Goal: Transaction & Acquisition: Subscribe to service/newsletter

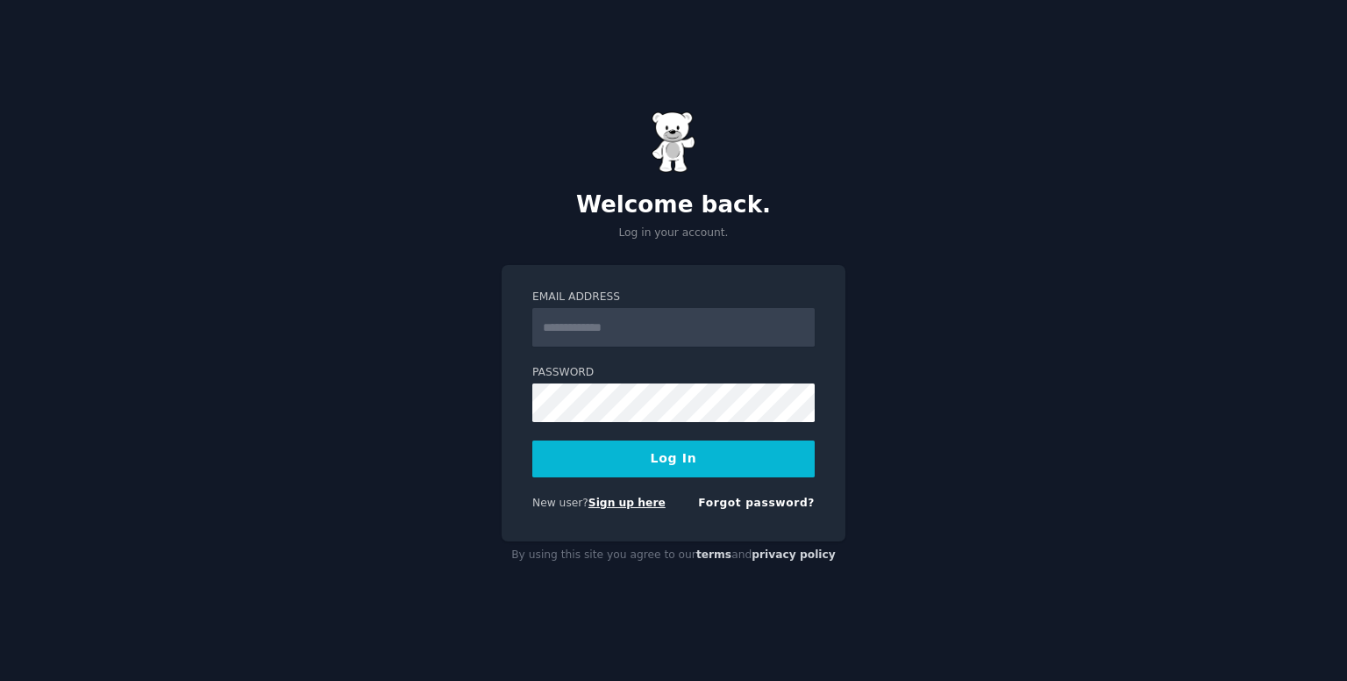
click at [612, 500] on link "Sign up here" at bounding box center [627, 502] width 77 height 12
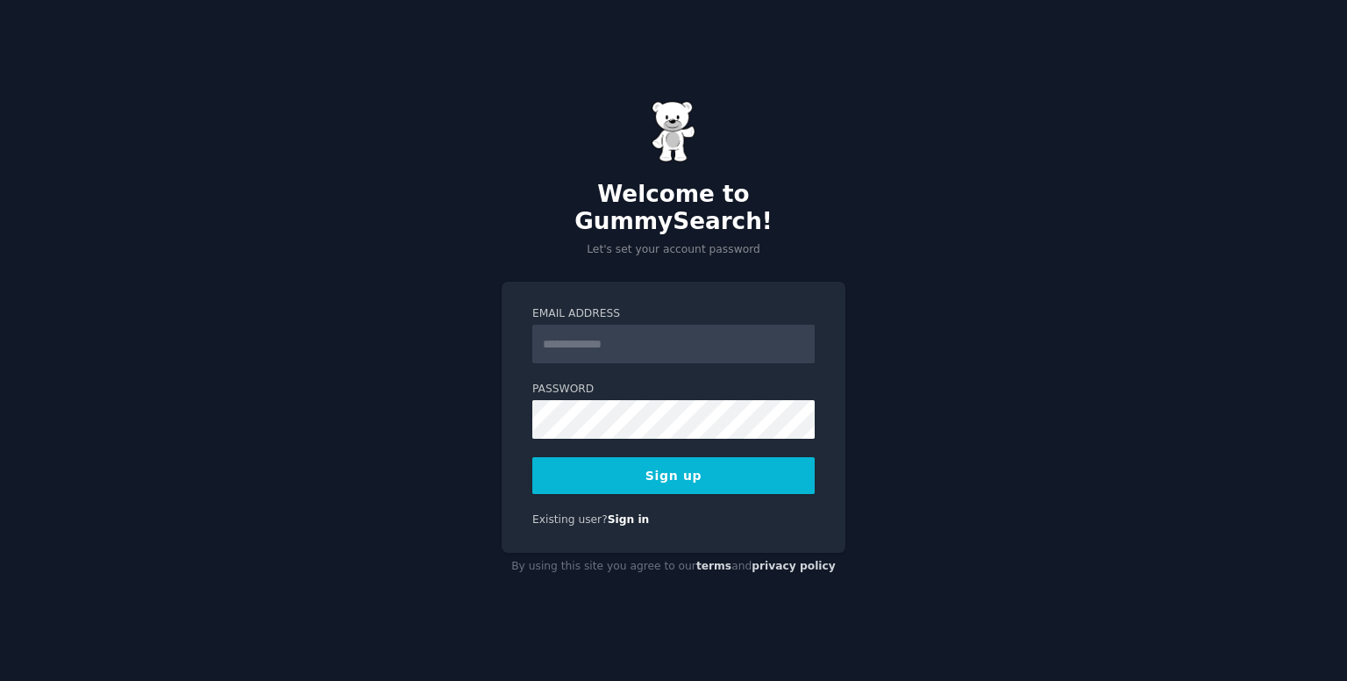
click at [681, 345] on input "Email Address" at bounding box center [673, 344] width 282 height 39
type input "**********"
click at [699, 471] on button "Sign up" at bounding box center [673, 475] width 282 height 37
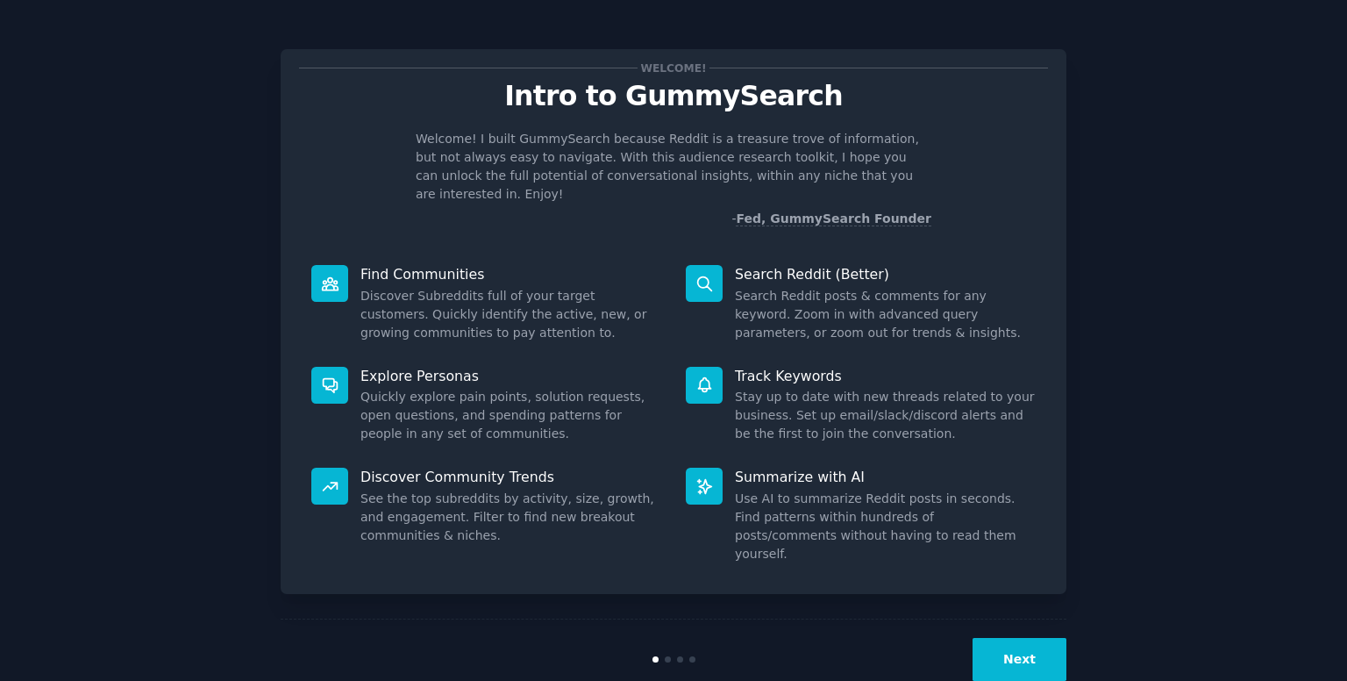
click at [645, 215] on div "Welcome! Intro to GummySearch Welcome! I built GummySearch because Reddit is a …" at bounding box center [674, 321] width 786 height 545
click at [1022, 638] on button "Next" at bounding box center [1020, 659] width 94 height 43
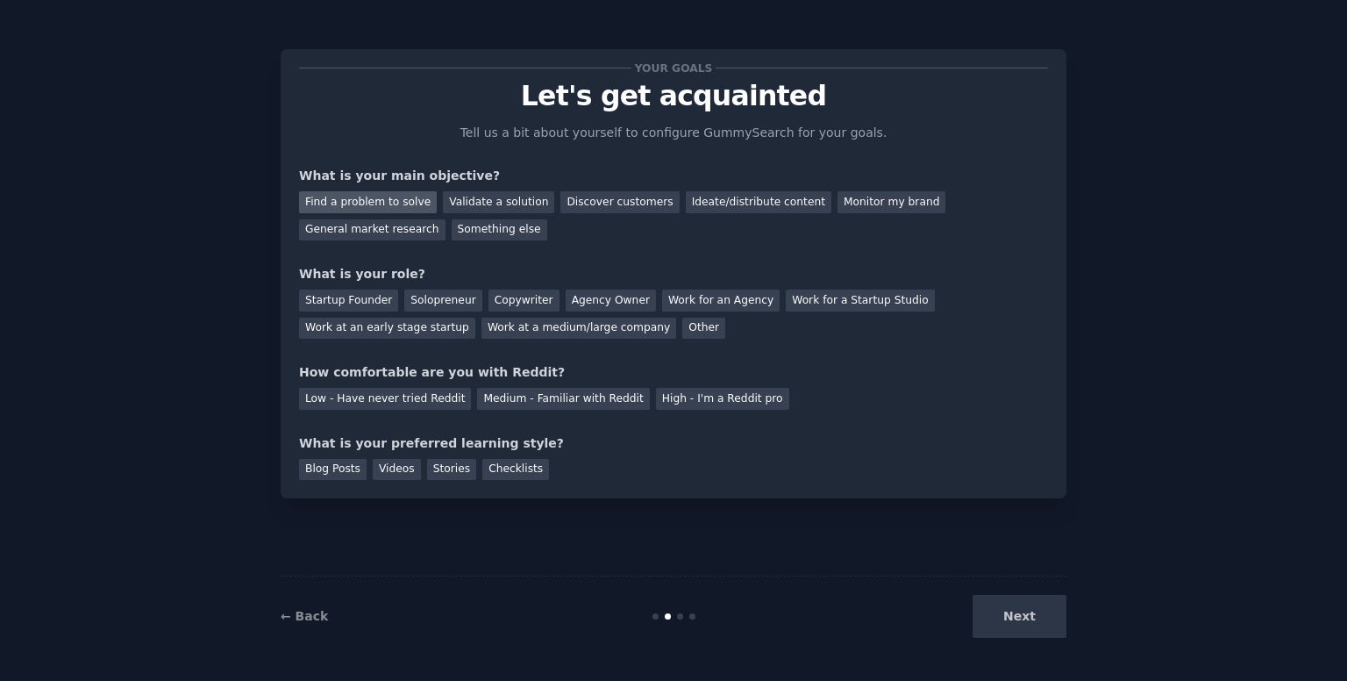
click at [394, 208] on div "Find a problem to solve" at bounding box center [368, 202] width 138 height 22
click at [502, 208] on div "Validate a solution" at bounding box center [498, 202] width 111 height 22
click at [381, 204] on div "Find a problem to solve" at bounding box center [368, 202] width 138 height 22
click at [452, 233] on div "Something else" at bounding box center [500, 230] width 96 height 22
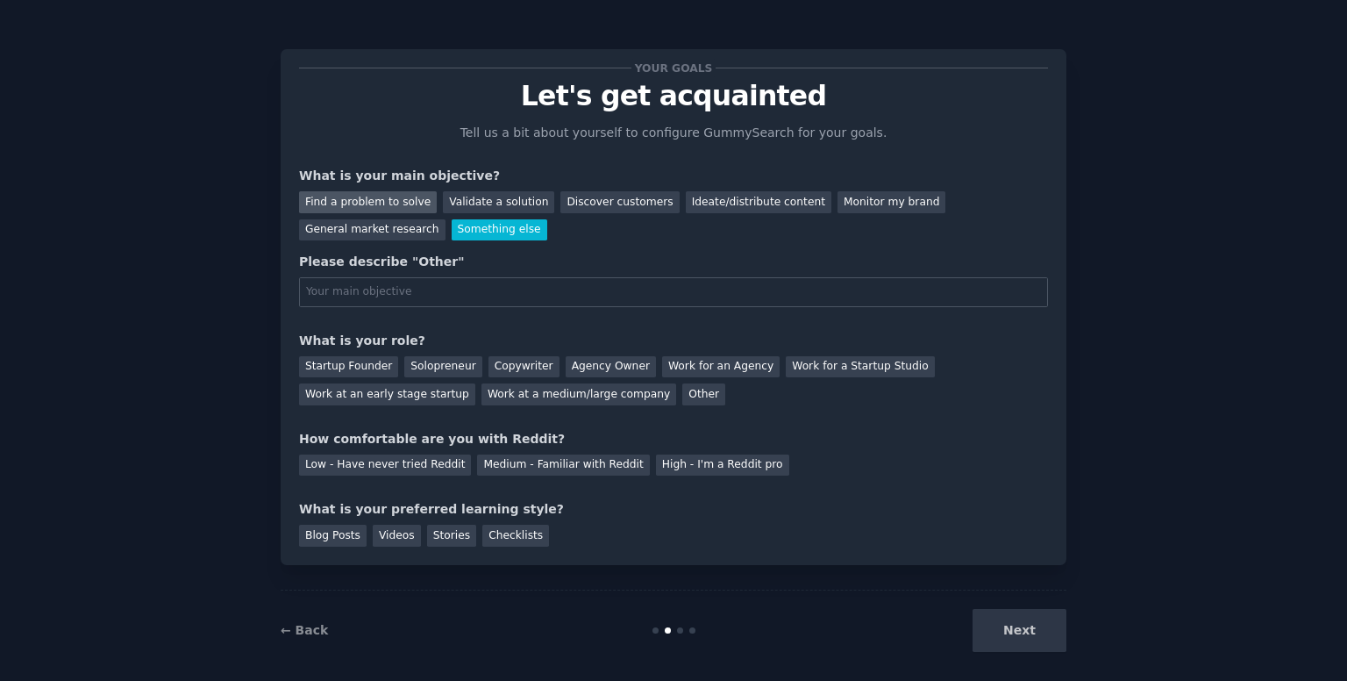
click at [368, 196] on div "Find a problem to solve" at bounding box center [368, 202] width 138 height 22
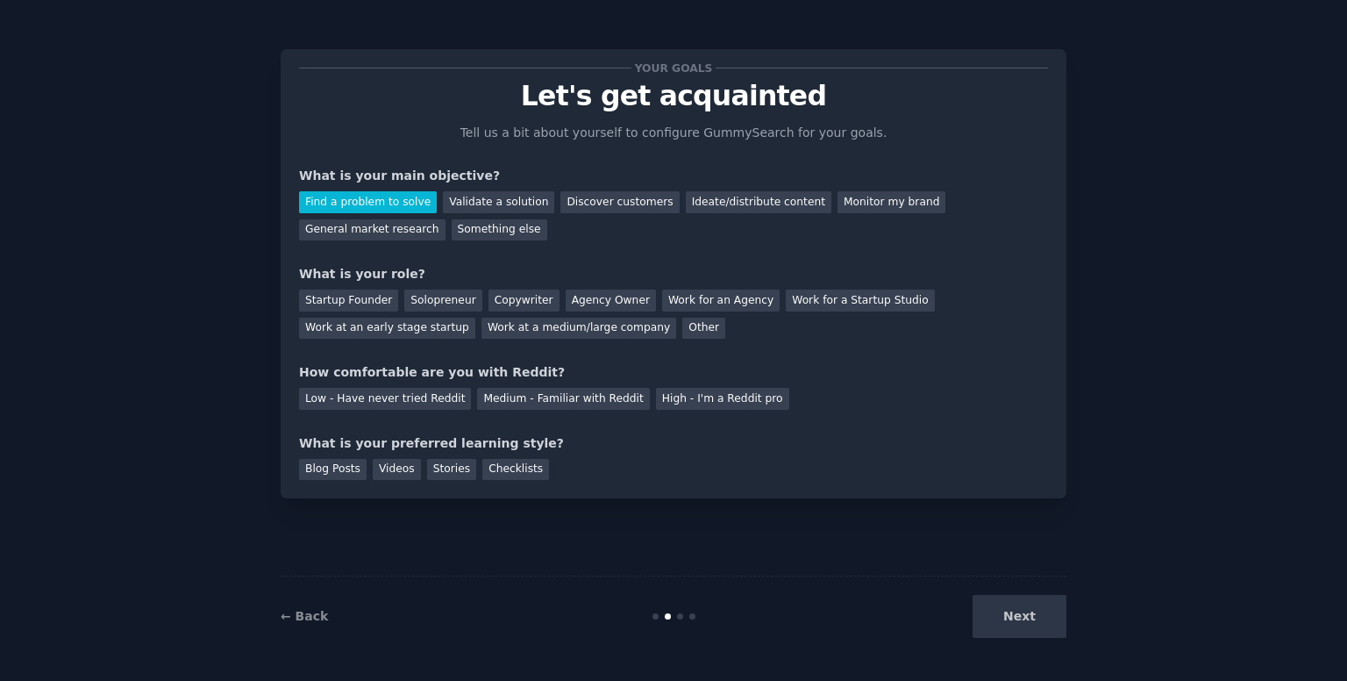
click at [730, 233] on div "Find a problem to solve Validate a solution Discover customers Ideate/distribut…" at bounding box center [673, 212] width 749 height 55
click at [439, 301] on div "Solopreneur" at bounding box center [442, 300] width 77 height 22
click at [526, 402] on div "Medium - Familiar with Reddit" at bounding box center [563, 399] width 172 height 22
click at [482, 473] on div "Checklists" at bounding box center [515, 470] width 67 height 22
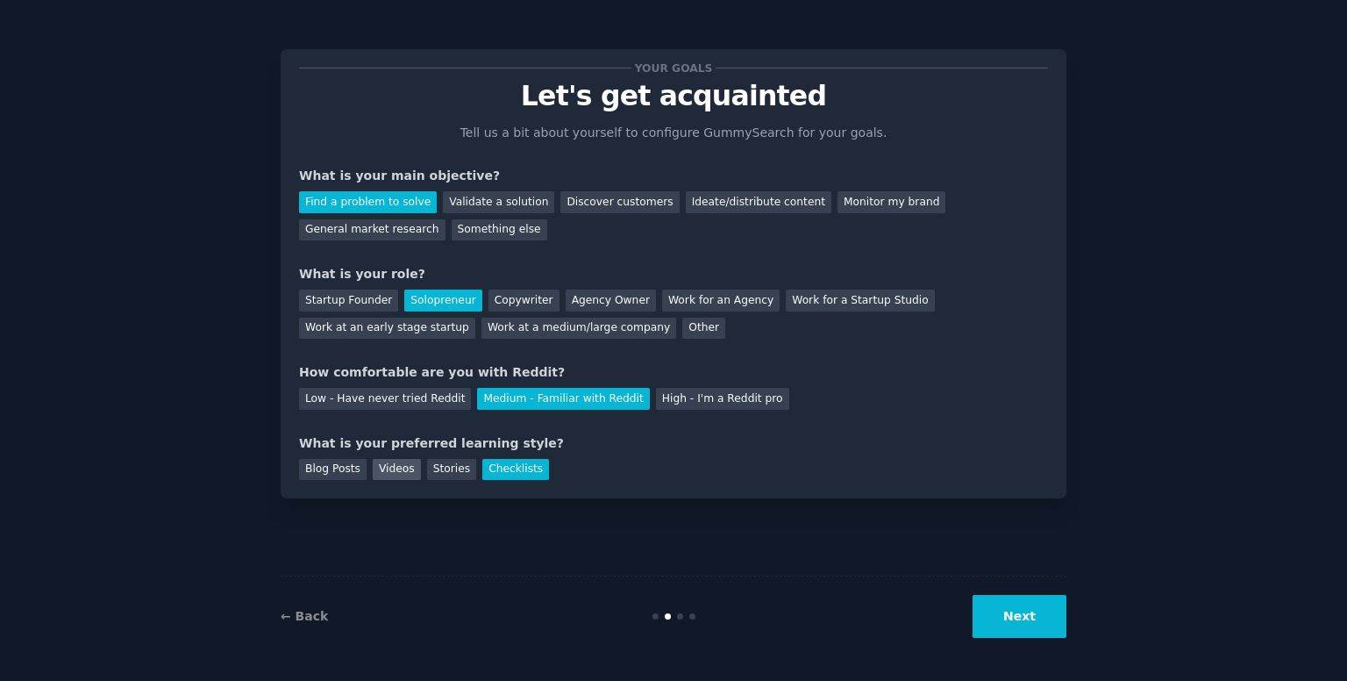
click at [379, 479] on div "Your goals Let's get acquainted Tell us a bit about yourself to configure Gummy…" at bounding box center [674, 273] width 786 height 449
click at [315, 475] on div "Blog Posts" at bounding box center [333, 470] width 68 height 22
click at [389, 466] on div "Videos" at bounding box center [397, 470] width 48 height 22
click at [414, 461] on div "Blog Posts Videos Stories Checklists" at bounding box center [673, 467] width 749 height 28
click at [429, 461] on div "Stories" at bounding box center [451, 470] width 49 height 22
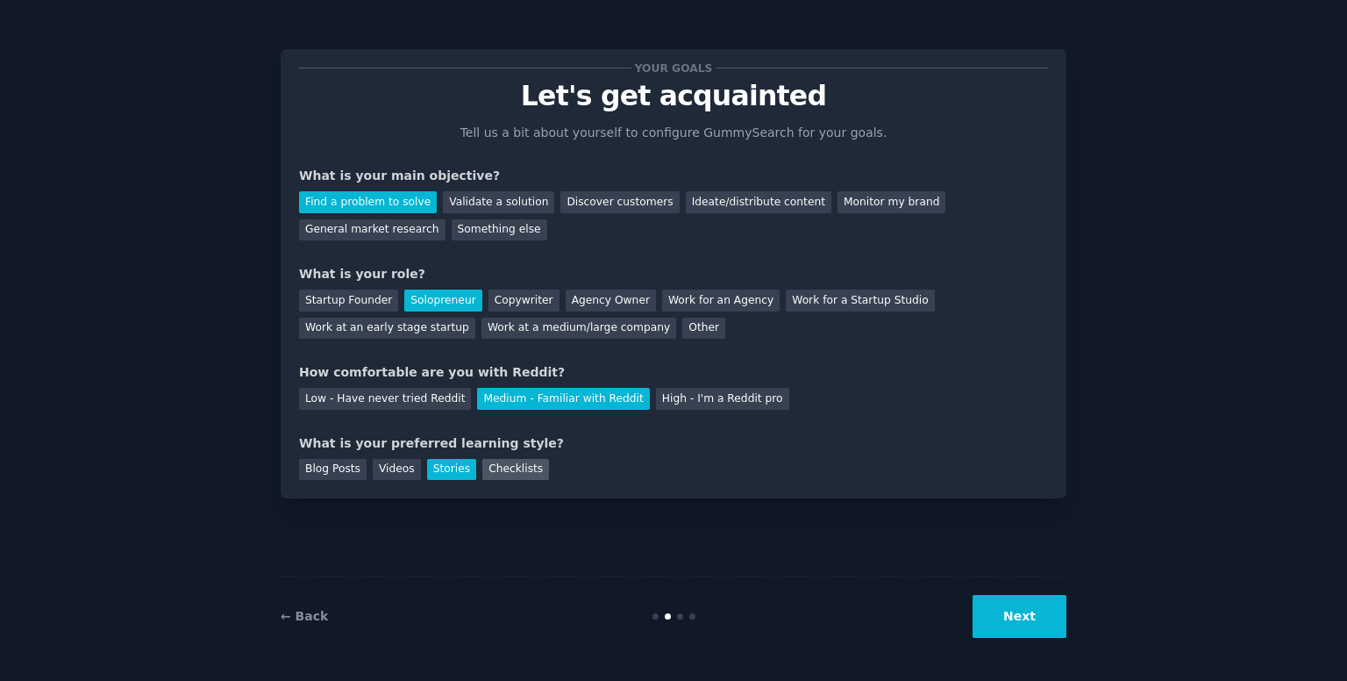
click at [494, 461] on div "Checklists" at bounding box center [515, 470] width 67 height 22
click at [326, 465] on div "Blog Posts" at bounding box center [333, 470] width 68 height 22
click at [1025, 638] on div "← Back Next" at bounding box center [674, 615] width 786 height 81
click at [1025, 625] on button "Next" at bounding box center [1020, 616] width 94 height 43
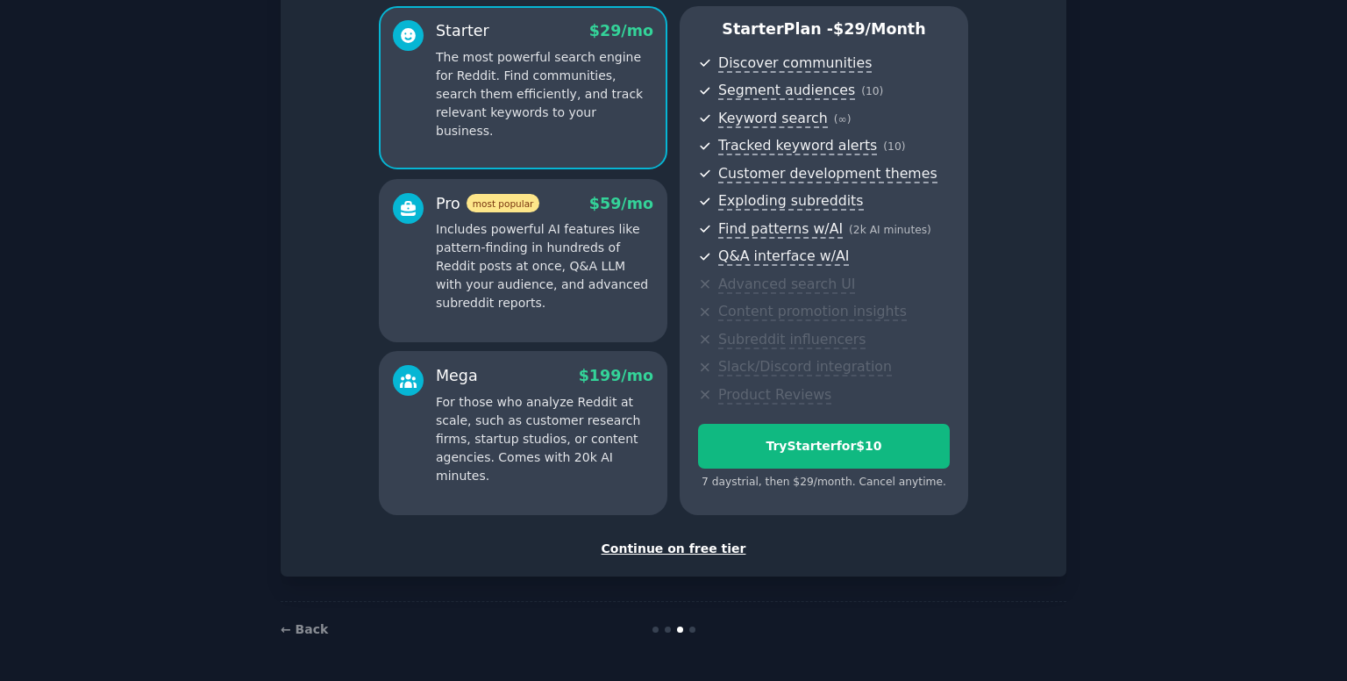
click at [716, 545] on div "Continue on free tier" at bounding box center [673, 548] width 749 height 18
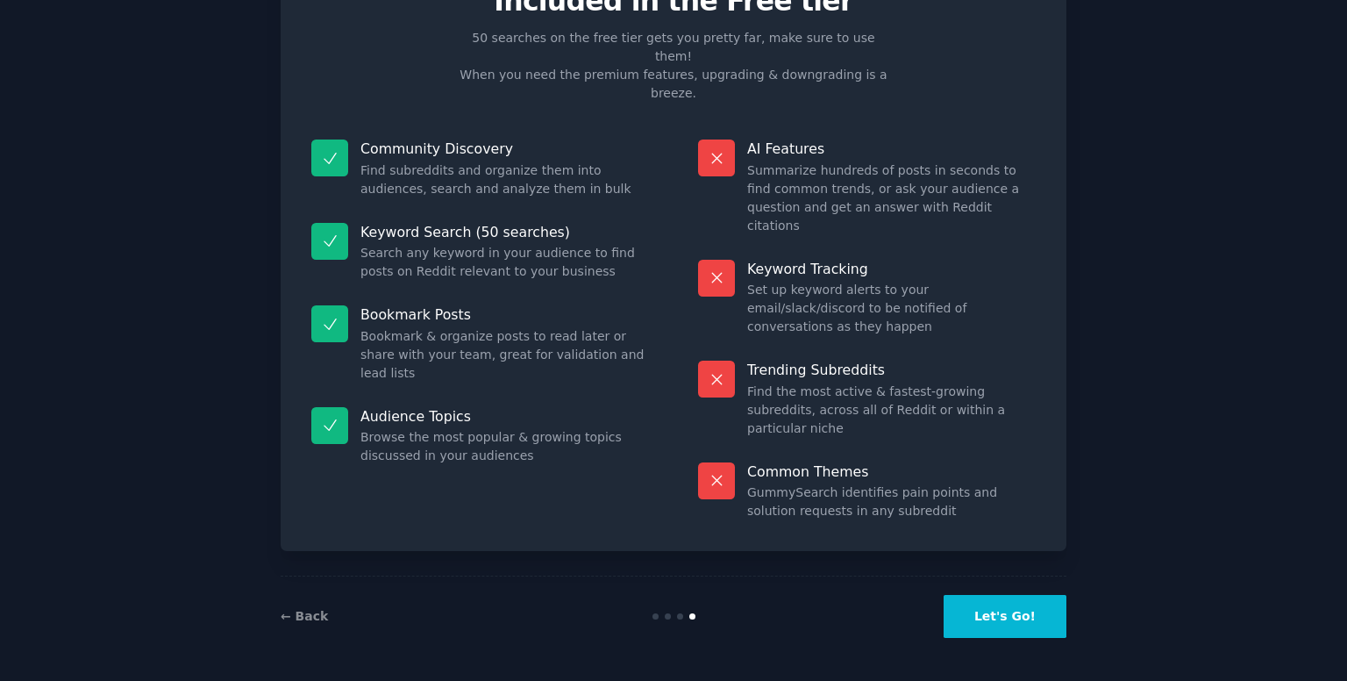
scroll to position [2, 0]
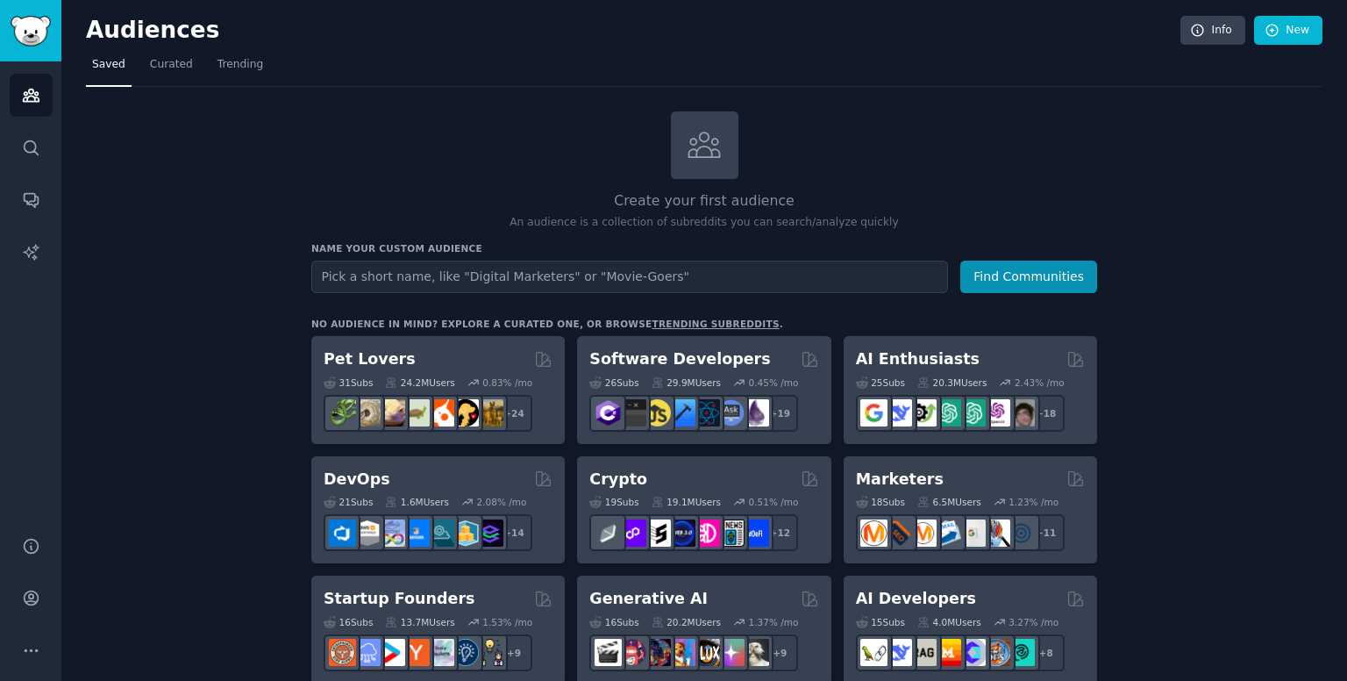
drag, startPoint x: 1158, startPoint y: 575, endPoint x: 1119, endPoint y: 231, distance: 346.0
